Goal: Task Accomplishment & Management: Manage account settings

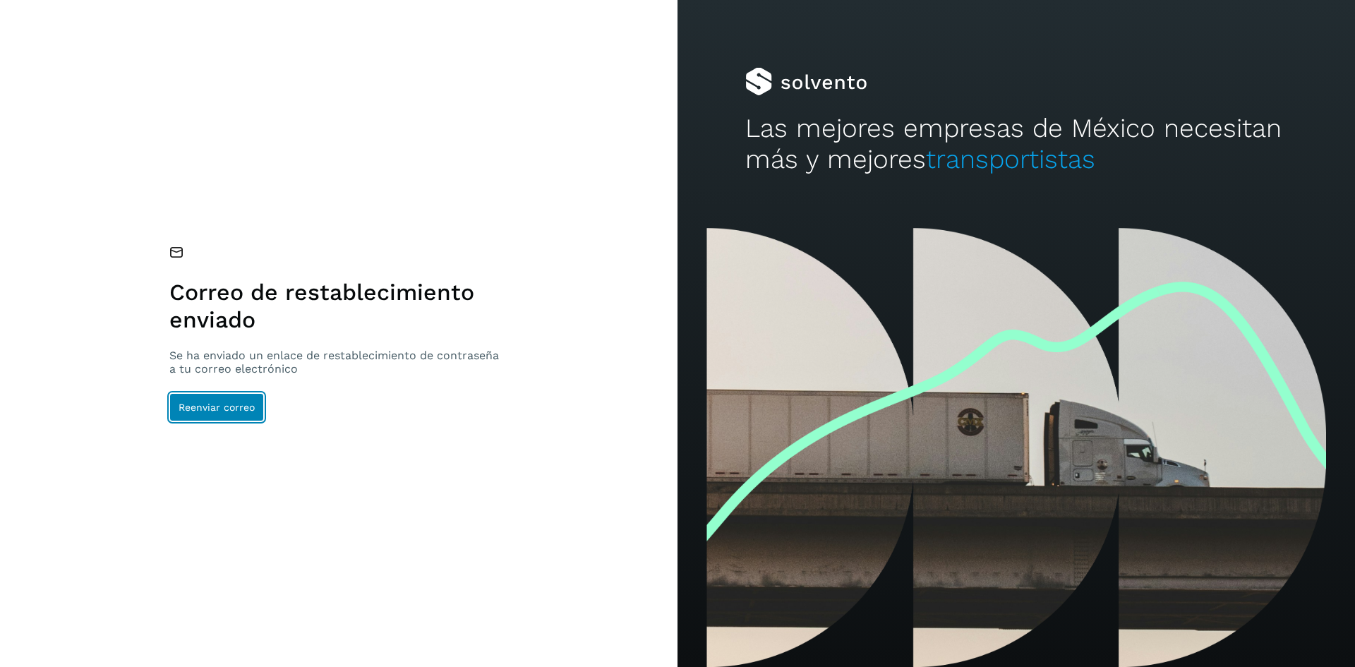
click at [248, 408] on span "Reenviar correo" at bounding box center [217, 407] width 76 height 10
click at [190, 409] on span "Reenviar correo" at bounding box center [217, 407] width 76 height 10
click at [244, 406] on span "Reenviar correo" at bounding box center [217, 407] width 76 height 10
